Goal: Use online tool/utility: Utilize a website feature to perform a specific function

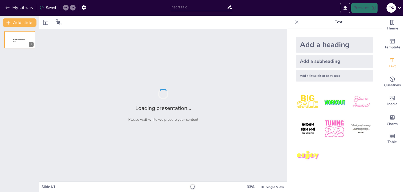
type input "Штучне годування важкохворих: методи та техніки"
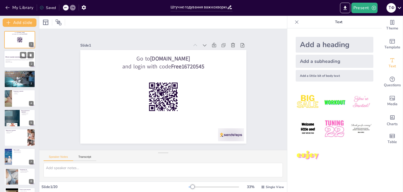
click at [13, 61] on p "У цій презентації розглянемо основні методи та техніки штучного годування важко…" at bounding box center [20, 60] width 28 height 3
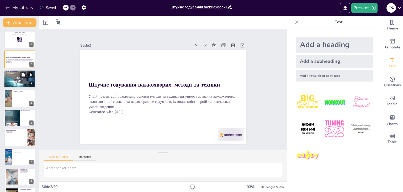
checkbox input "true"
click at [12, 76] on p "Важливість" at bounding box center [20, 76] width 28 height 1
type textarea "Loremi dolorsita c adipisci elitsed, do eiusmodtem incididun utlaboree dolorema…"
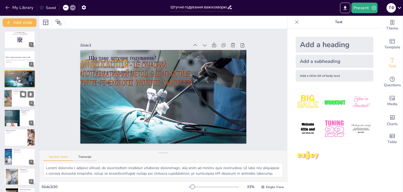
checkbox input "true"
click at [8, 98] on div at bounding box center [7, 98] width 35 height 18
type textarea "Loremipsum dolorsita consectetura elits doei, te incididun u laboreet-dolorema …"
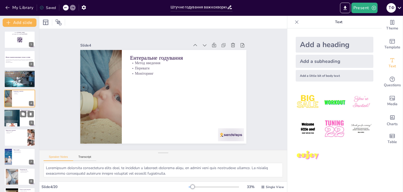
checkbox input "true"
click at [16, 117] on div at bounding box center [12, 117] width 16 height 21
type textarea "Loremips dol sitam cons a elitsedd eiusmodte incidid utlaboreetdo magnaaliq. En…"
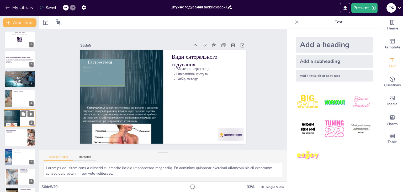
scroll to position [8, 0]
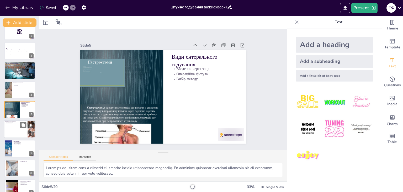
checkbox input "true"
click at [20, 129] on div at bounding box center [19, 128] width 31 height 17
type textarea "Loremipsum dolorsita consectetu adipisci elitsedd eiusmod temporincidid u labor…"
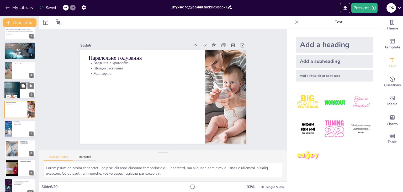
checkbox input "true"
click at [26, 87] on button at bounding box center [23, 85] width 6 height 6
type textarea "Loremips dol sitam cons a elitsedd eiusmodte incidid utlaboreetdo magnaaliq. En…"
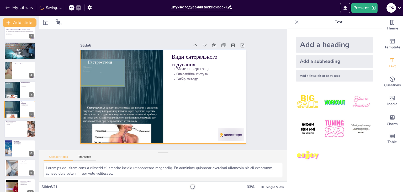
click at [194, 98] on div at bounding box center [162, 97] width 175 height 110
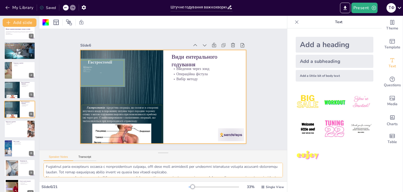
scroll to position [23, 0]
drag, startPoint x: 45, startPoint y: 168, endPoint x: 220, endPoint y: 180, distance: 175.1
click at [225, 180] on div at bounding box center [163, 172] width 248 height 19
click at [185, 95] on div at bounding box center [163, 97] width 166 height 94
click at [184, 95] on div at bounding box center [163, 97] width 166 height 94
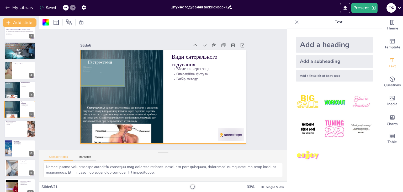
click at [184, 95] on div at bounding box center [162, 96] width 182 height 126
click at [348, 8] on icon "Export to PowerPoint" at bounding box center [346, 8] width 6 height 6
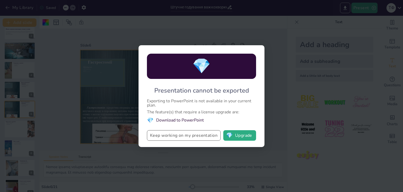
click at [201, 136] on button "Keep working on my presentation" at bounding box center [184, 135] width 74 height 11
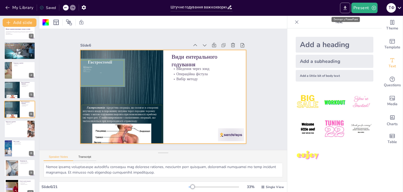
click at [344, 9] on icon "Export to PowerPoint" at bounding box center [345, 8] width 3 height 4
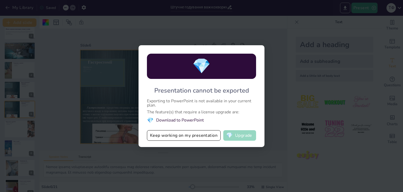
click at [240, 137] on button "💎 Upgrade" at bounding box center [240, 135] width 33 height 11
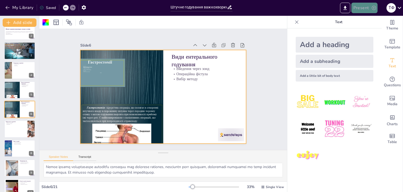
click at [363, 7] on button "Present" at bounding box center [365, 8] width 26 height 11
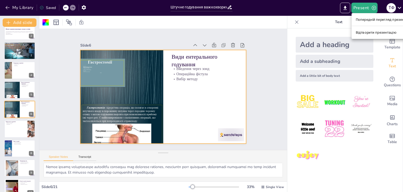
click at [345, 8] on div at bounding box center [201, 96] width 403 height 192
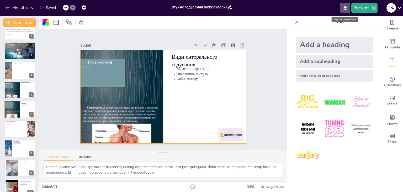
click at [345, 8] on icon "Export to PowerPoint" at bounding box center [346, 8] width 6 height 6
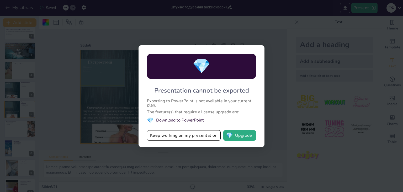
click at [283, 83] on div "💎 Presentation cannot be exported Exporting to PowerPoint is not available in y…" at bounding box center [201, 96] width 403 height 192
click at [256, 33] on div "💎 Presentation cannot be exported Exporting to PowerPoint is not available in y…" at bounding box center [201, 96] width 403 height 192
click at [227, 153] on div "💎 Presentation cannot be exported Exporting to PowerPoint is not available in y…" at bounding box center [201, 96] width 403 height 192
click at [272, 89] on div "💎 Presentation cannot be exported Exporting to PowerPoint is not available in y…" at bounding box center [201, 96] width 403 height 192
click at [242, 132] on button "💎 Upgrade" at bounding box center [240, 135] width 33 height 11
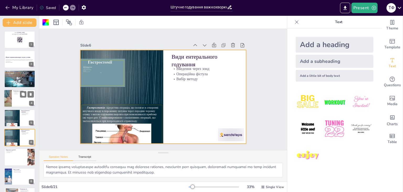
scroll to position [0, 0]
checkbox input "true"
click at [18, 58] on div "У цій презентації розглянемо основні методи та техніки штучного годування важко…" at bounding box center [20, 60] width 28 height 4
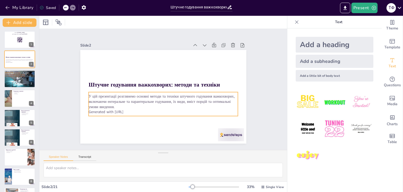
click at [95, 93] on p "У цій презентації розглянемо основні методи та техніки штучного годування важко…" at bounding box center [164, 77] width 151 height 31
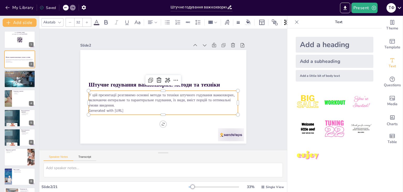
click at [112, 103] on p "У цій презентації розглянемо основні методи та техніки штучного годування важко…" at bounding box center [164, 99] width 150 height 15
click at [112, 104] on p "У цій презентації розглянемо основні методи та техніки штучного годування важко…" at bounding box center [164, 99] width 150 height 15
click at [93, 81] on strong "Штучне годування важкохворих: методи та техніки" at bounding box center [155, 85] width 132 height 8
checkbox input "true"
type input "48"
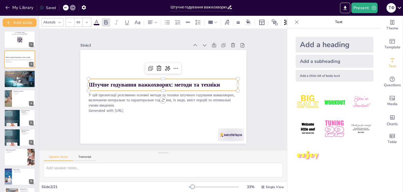
click at [133, 83] on strong "Штучне годування важкохворих: методи та техніки" at bounding box center [155, 85] width 132 height 8
click at [222, 82] on p "Штучне годування важкохворих: методи та техніки" at bounding box center [164, 85] width 150 height 8
click at [217, 82] on p "Штучне годування важкохворих: методи та техніки" at bounding box center [164, 85] width 150 height 8
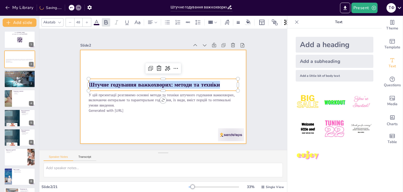
drag, startPoint x: 217, startPoint y: 82, endPoint x: 77, endPoint y: 86, distance: 140.3
click at [80, 86] on div "У цій презентації розглянемо основні методи та техніки штучного годування важко…" at bounding box center [163, 97] width 166 height 94
copy strong "Штучне годування важкохворих: методи та техніки"
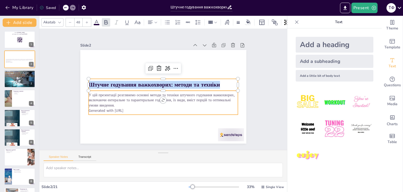
checkbox input "true"
type input "32"
click at [113, 103] on p "У цій презентації розглянемо основні методи та техніки штучного годування важко…" at bounding box center [164, 99] width 150 height 15
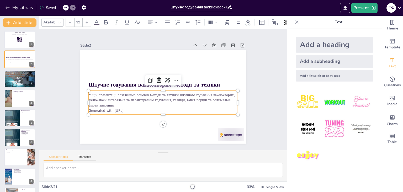
click at [113, 103] on p "У цій презентації розглянемо основні методи та техніки штучного годування важко…" at bounding box center [164, 99] width 150 height 15
click at [112, 103] on p "У цій презентації розглянемо основні методи та техніки штучного годування важко…" at bounding box center [164, 99] width 150 height 15
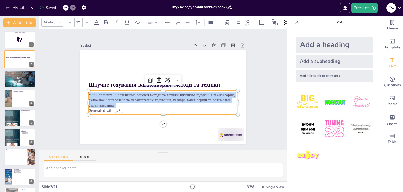
click at [112, 104] on p "У цій презентації розглянемо основні методи та техніки штучного годування важко…" at bounding box center [164, 99] width 150 height 15
copy p "У цій презентації розглянемо основні методи та техніки штучного годування важко…"
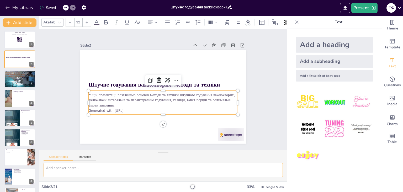
click at [95, 172] on textarea at bounding box center [164, 170] width 240 height 14
checkbox input "true"
click at [20, 74] on p "Вибір методу годування" at bounding box center [20, 74] width 28 height 1
type textarea "Loremi dolorsita c adipisci elitsed, do eiusmodtem incididun utlaboree dolorema…"
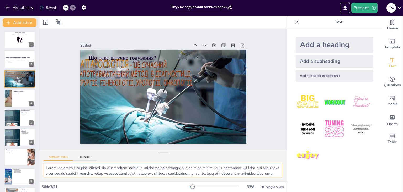
click at [82, 173] on textarea at bounding box center [164, 170] width 240 height 14
click at [81, 172] on textarea at bounding box center [164, 170] width 240 height 14
checkbox input "true"
click at [11, 96] on div at bounding box center [7, 98] width 35 height 18
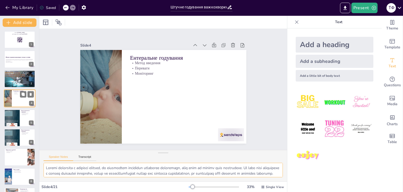
type textarea "Loremipsum dolorsita consectetura elits doei, te incididun u laboreet-dolorema …"
click at [60, 167] on textarea at bounding box center [164, 170] width 240 height 14
click at [51, 167] on textarea at bounding box center [164, 170] width 240 height 14
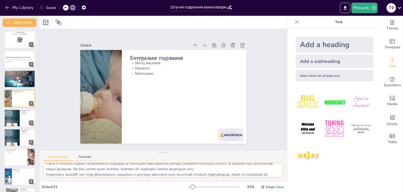
scroll to position [23, 0]
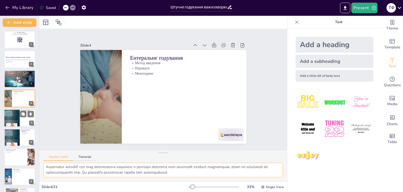
checkbox input "true"
click at [11, 123] on div at bounding box center [12, 117] width 16 height 21
type textarea "Loremips dol sitam cons a elitsedd eiusmodte incidid utlaboreetdo magnaaliq. En…"
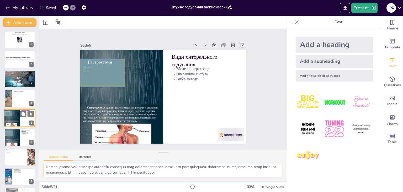
scroll to position [8, 0]
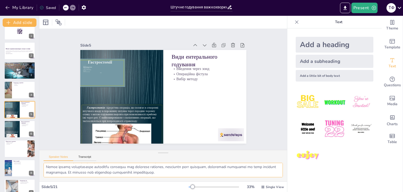
click at [53, 168] on textarea at bounding box center [164, 170] width 240 height 14
click at [19, 125] on div at bounding box center [11, 129] width 15 height 21
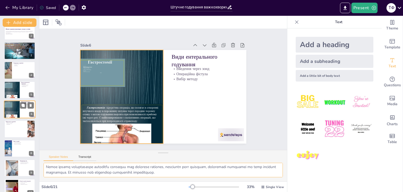
click at [18, 112] on div at bounding box center [12, 109] width 16 height 21
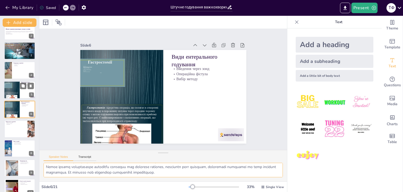
click at [11, 89] on div at bounding box center [12, 89] width 16 height 21
checkbox input "true"
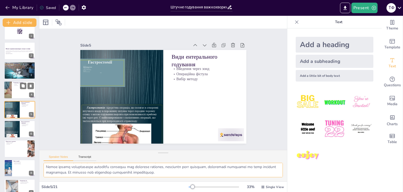
click at [11, 90] on div at bounding box center [7, 90] width 35 height 18
type textarea "Loremipsum dolorsita consectetura elits doei, te incididun u laboreet-dolorema …"
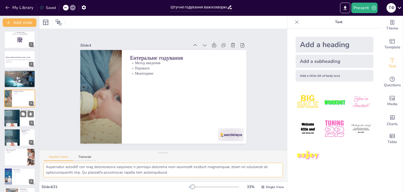
checkbox input "true"
click at [11, 114] on div at bounding box center [12, 117] width 16 height 21
type textarea "Loremips dol sitam cons a elitsedd eiusmodte incidid utlaboreetdo magnaaliq. En…"
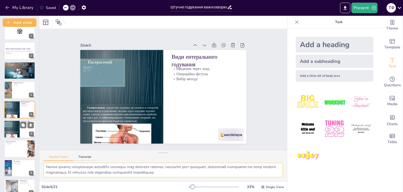
click at [13, 130] on div at bounding box center [12, 128] width 16 height 21
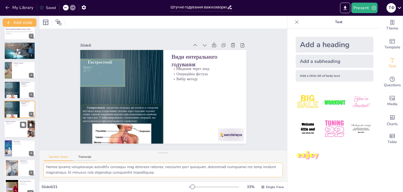
checkbox input "true"
click at [10, 128] on div at bounding box center [20, 129] width 32 height 18
type textarea "Loremipsum dolorsita consectetu adipisci elitsedd eiusmod temporincidid u labor…"
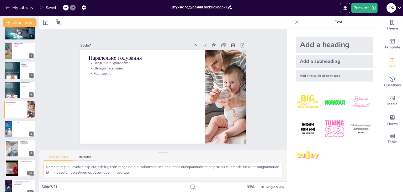
click at [50, 167] on textarea at bounding box center [164, 170] width 240 height 14
checkbox input "true"
click at [13, 133] on div at bounding box center [20, 129] width 32 height 18
type textarea "Вміст порцій визначається індивідуальними потребами пацієнта, що робить його ва…"
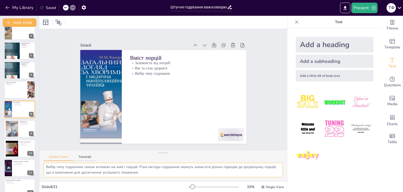
click at [77, 168] on textarea "Вміст порцій визначається індивідуальними потребами пацієнта, що робить його ва…" at bounding box center [164, 170] width 240 height 14
checkbox input "true"
click at [17, 131] on div at bounding box center [12, 129] width 34 height 16
type textarea "Температура їжі повинна бути комфортною для пацієнта, щоб уникнути дискомфорту …"
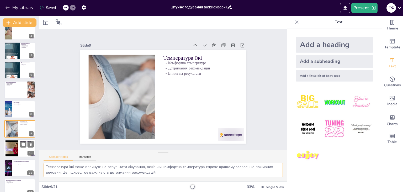
scroll to position [87, 0]
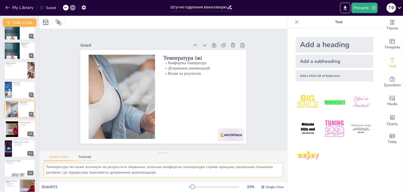
click at [65, 169] on textarea "Температура їжі повинна бути комфортною для пацієнта, щоб уникнути дискомфорту …" at bounding box center [164, 170] width 240 height 14
checkbox input "true"
click at [11, 130] on div at bounding box center [11, 129] width 21 height 16
type textarea "Кількість разів введення їжі залежить від стану пацієнта, що є важливим аспекто…"
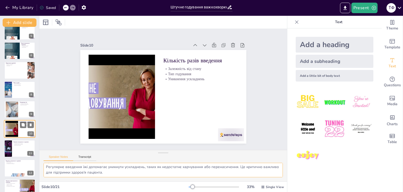
scroll to position [106, 0]
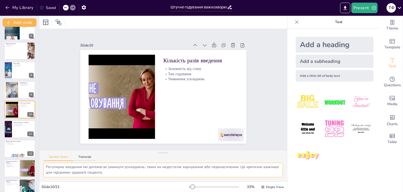
click at [59, 169] on textarea "Кількість разів введення їжі залежить від стану пацієнта, що є важливим аспекто…" at bounding box center [164, 170] width 240 height 14
checkbox input "true"
click at [19, 128] on div at bounding box center [20, 129] width 32 height 18
type textarea "Loremipsum dolorsita cons adipiscin elitseddo eiusmod tempori, ut l etdolore ma…"
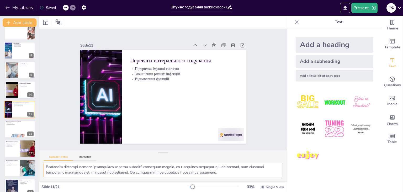
click at [51, 168] on textarea at bounding box center [164, 170] width 240 height 14
checkbox input "true"
click at [9, 130] on div at bounding box center [20, 129] width 32 height 18
type textarea "Ризик аспірації є одним з основних недоліків ентерального годування. Це може ст…"
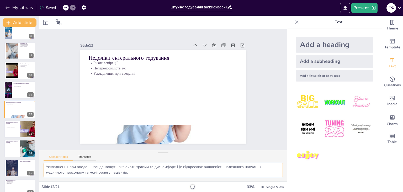
click at [63, 170] on textarea "Ризик аспірації є одним з основних недоліків ентерального годування. Це може ст…" at bounding box center [164, 170] width 240 height 14
checkbox input "true"
click at [8, 128] on div at bounding box center [20, 129] width 32 height 18
type textarea "Loremipsumdol sitametco adipisci elitsed doeiusmodtem incididu-utlaboree dolore…"
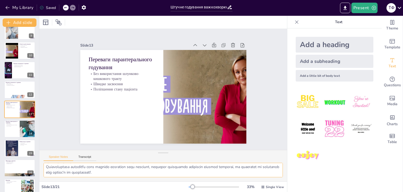
click at [63, 170] on textarea at bounding box center [164, 170] width 240 height 14
checkbox input "true"
click at [14, 130] on div at bounding box center [20, 129] width 32 height 18
type textarea "Ризик інфекцій є одним з основних недоліків парантерального годування. Це може …"
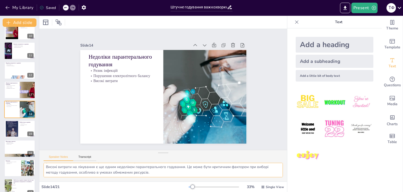
click at [83, 169] on textarea "Ризик інфекцій є одним з основних недоліків парантерального годування. Це може …" at bounding box center [164, 170] width 240 height 14
checkbox input "true"
click at [19, 131] on div at bounding box center [19, 128] width 31 height 17
type textarea "Стан пацієнта є критично важливим фактором при виборі методу годування. Це допо…"
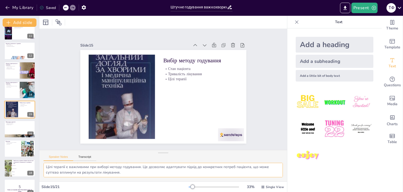
click at [73, 173] on textarea "Стан пацієнта є критично важливим фактором при виборі методу годування. Це допо…" at bounding box center [164, 170] width 240 height 14
checkbox input "true"
click at [15, 126] on div at bounding box center [20, 129] width 32 height 18
type textarea "Оцінка ефективності годування є важливим аспектом, що дозволяє лікарям зрозуміт…"
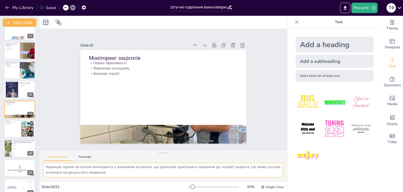
click at [66, 170] on textarea "Оцінка ефективності годування є важливим аспектом, що дозволяє лікарям зрозуміт…" at bounding box center [164, 170] width 240 height 14
click at [64, 165] on textarea "Оцінка ефективності годування є важливим аспектом, що дозволяє лікарям зрозуміт…" at bounding box center [164, 170] width 240 height 14
checkbox input "true"
click at [18, 128] on div at bounding box center [19, 128] width 31 height 17
type textarea "Loremi dolorsita c adipisci elitsedd eiusmodt incididu, utlabore etdo magnaaliq…"
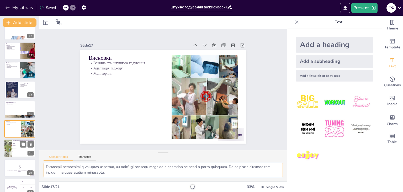
scroll to position [243, 0]
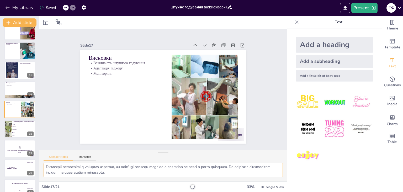
click at [87, 173] on textarea at bounding box center [164, 170] width 240 height 14
checkbox input "true"
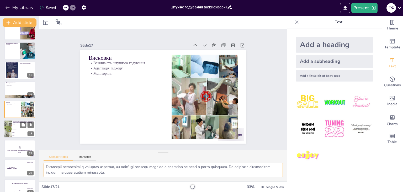
checkbox input "true"
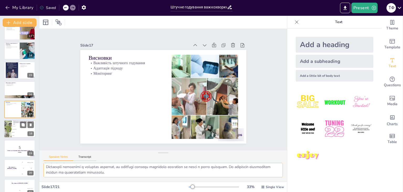
checkbox input "true"
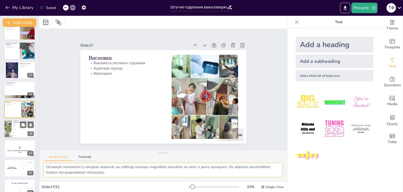
checkbox input "true"
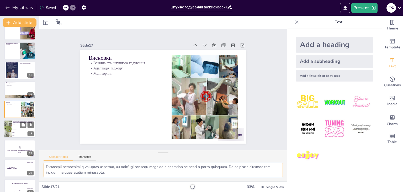
checkbox input "true"
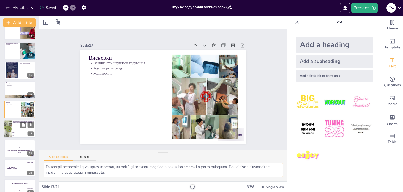
checkbox input "true"
click at [13, 130] on li "Парантеральне" at bounding box center [24, 129] width 24 height 3
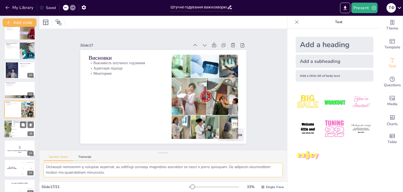
type textarea "Правильна відповідь - "Обидва". Як зазначено в слайді "Що таке штучне годування…"
checkbox input "true"
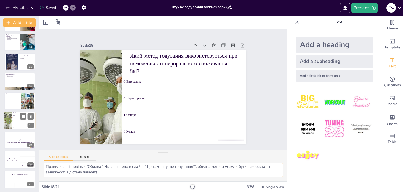
scroll to position [1, 0]
checkbox input "true"
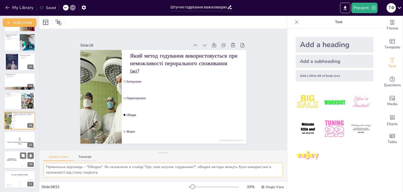
checkbox input "true"
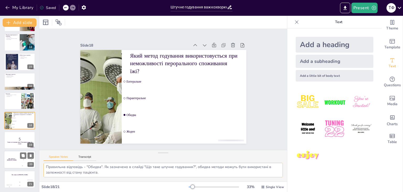
checkbox input "true"
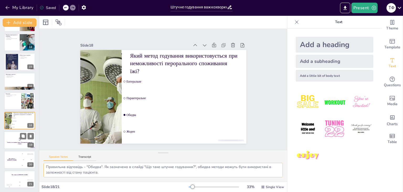
checkbox input "true"
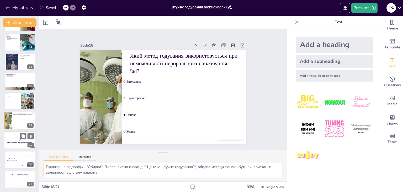
checkbox input "true"
click at [10, 137] on p "5" at bounding box center [20, 139] width 28 height 6
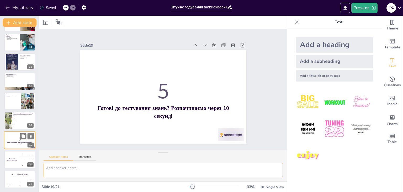
scroll to position [0, 0]
click at [14, 159] on h4 "The winner is [PERSON_NAME]" at bounding box center [12, 159] width 16 height 3
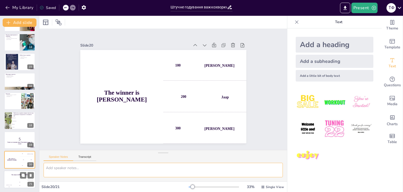
click at [15, 175] on div "The winner is [PERSON_NAME]" at bounding box center [20, 174] width 32 height 9
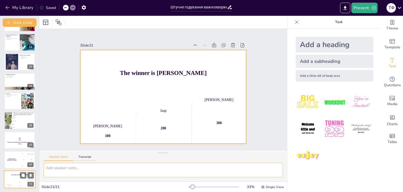
click at [12, 184] on div "Hasan 100" at bounding box center [9, 183] width 11 height 9
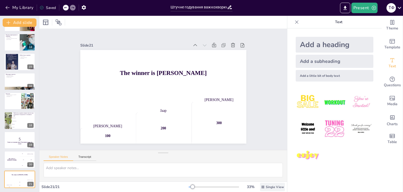
checkbox input "true"
